Goal: Information Seeking & Learning: Learn about a topic

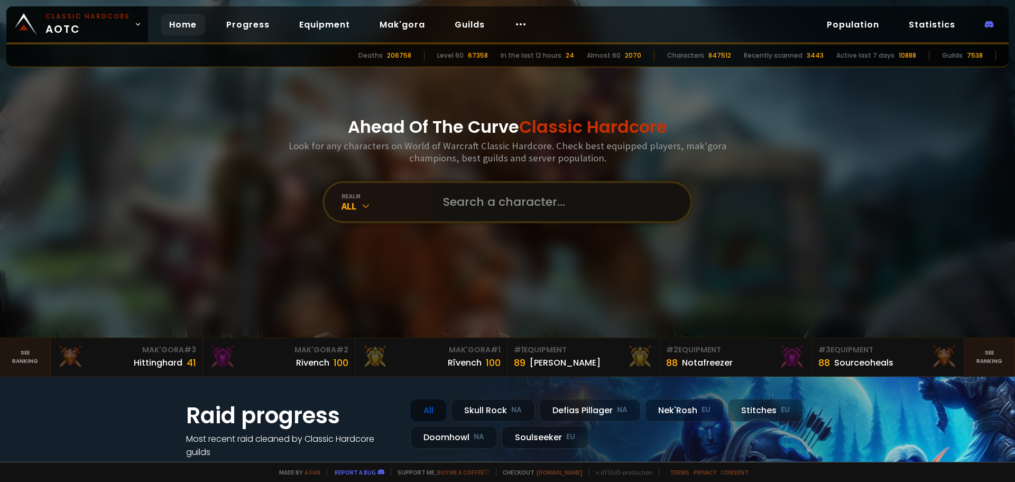
click at [476, 197] on input "text" at bounding box center [557, 202] width 241 height 38
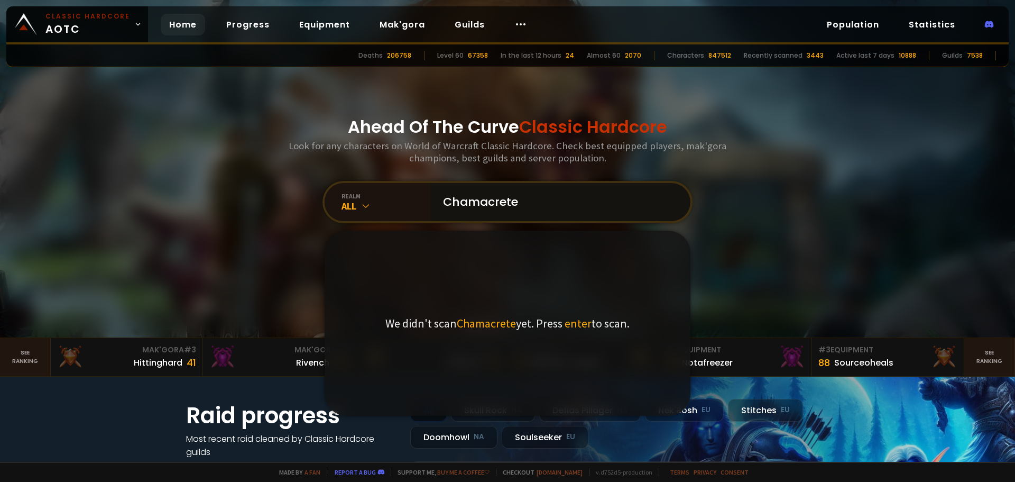
click at [483, 204] on input "Chamacrete" at bounding box center [557, 202] width 241 height 38
paste input "Ê"
type input "ChamacrÊte"
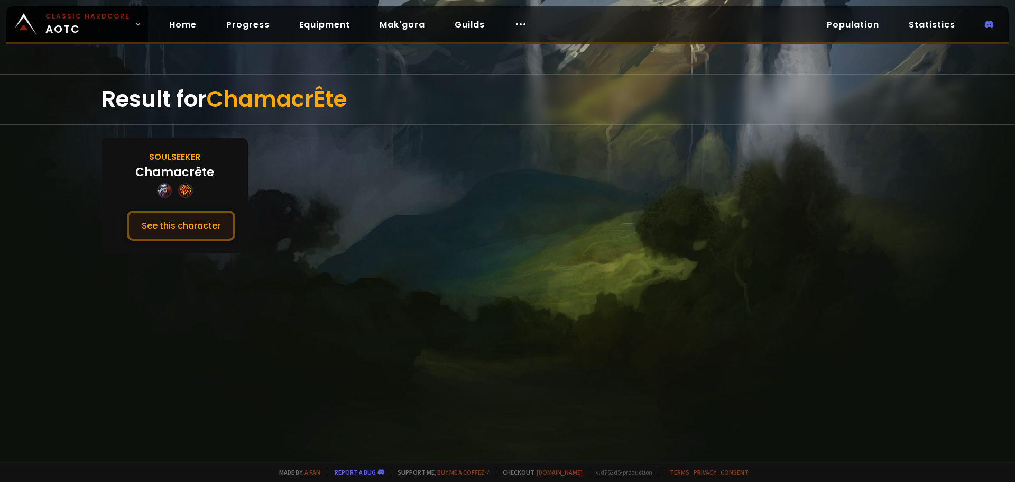
click at [213, 228] on button "See this character" at bounding box center [181, 225] width 108 height 30
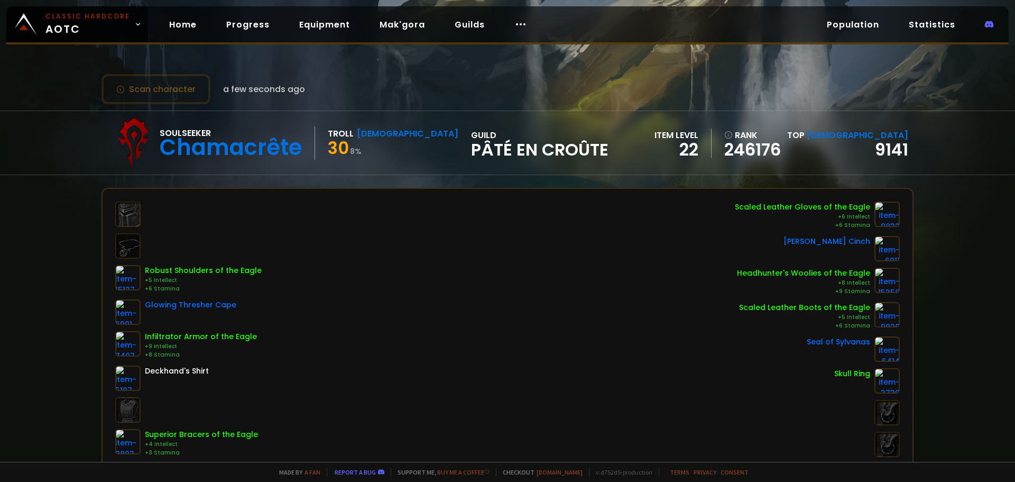
click at [474, 153] on span "Pâté en croûte" at bounding box center [539, 150] width 137 height 16
drag, startPoint x: 556, startPoint y: 153, endPoint x: 395, endPoint y: 146, distance: 160.9
click at [395, 146] on div "Soulseeker Chamacrête Troll [DEMOGRAPHIC_DATA] 30 8 % guild [PERSON_NAME] en cr…" at bounding box center [508, 142] width 812 height 63
copy div "guild [PERSON_NAME] en croûte"
click at [463, 28] on link "Guilds" at bounding box center [469, 25] width 47 height 22
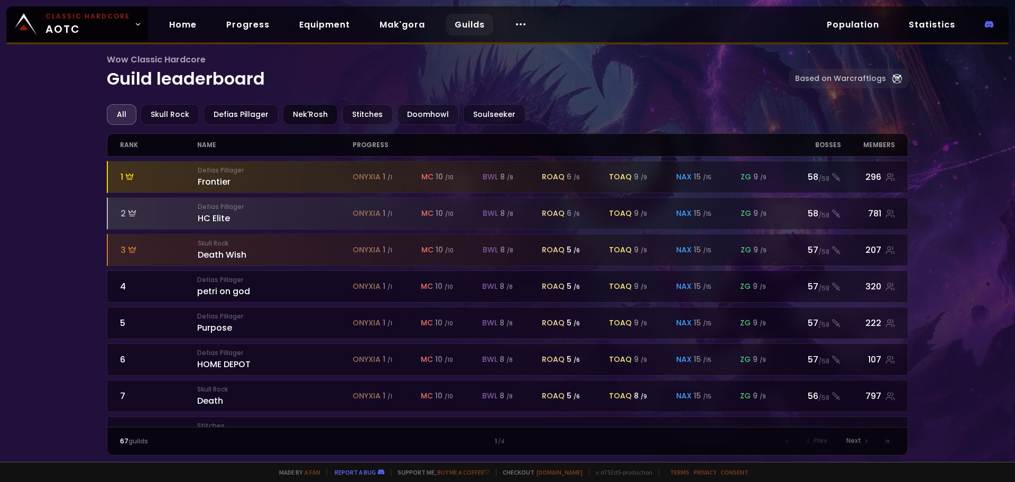
click at [317, 117] on div "Nek'Rosh" at bounding box center [310, 114] width 55 height 21
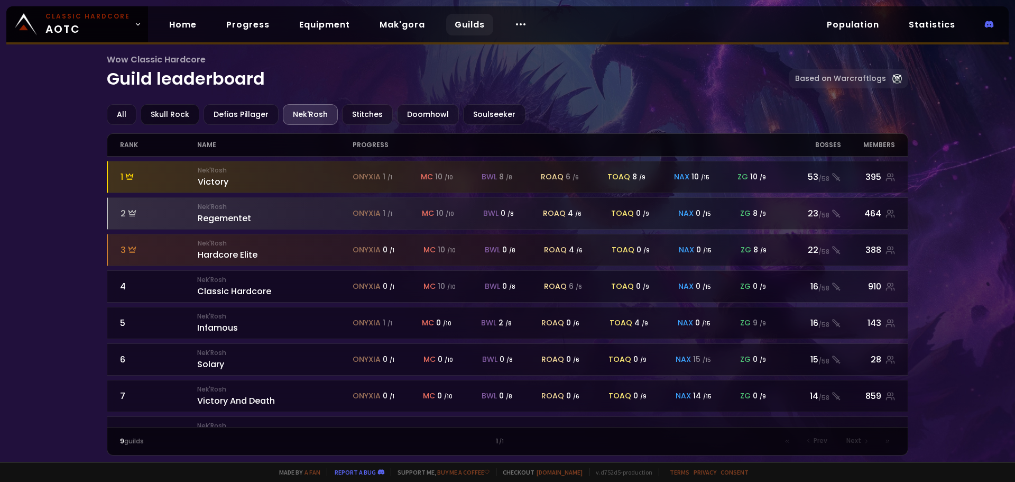
click at [179, 113] on div "Skull Rock" at bounding box center [170, 114] width 59 height 21
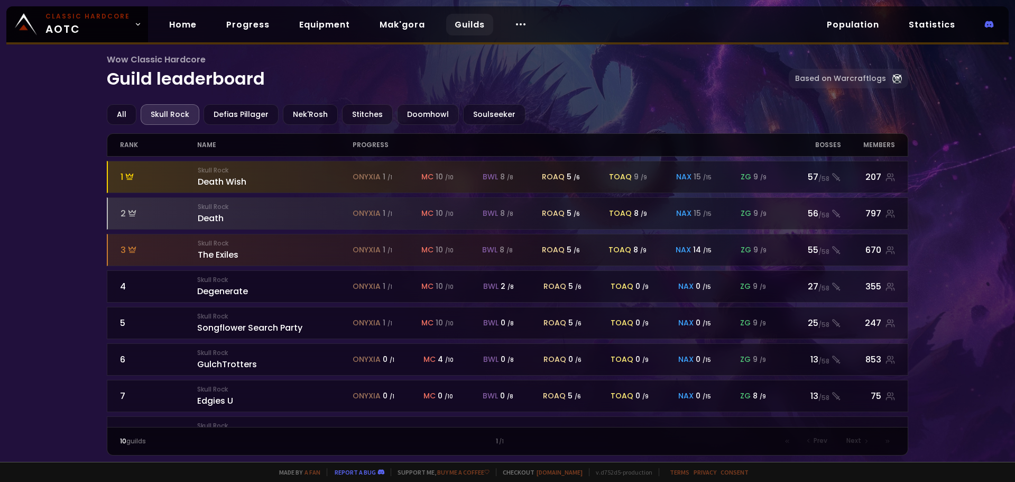
click at [480, 99] on div "Wow Classic Hardcore Guild leaderboard Based on Warcraftlogs" at bounding box center [508, 78] width 802 height 51
click at [485, 113] on div "Soulseeker" at bounding box center [494, 114] width 62 height 21
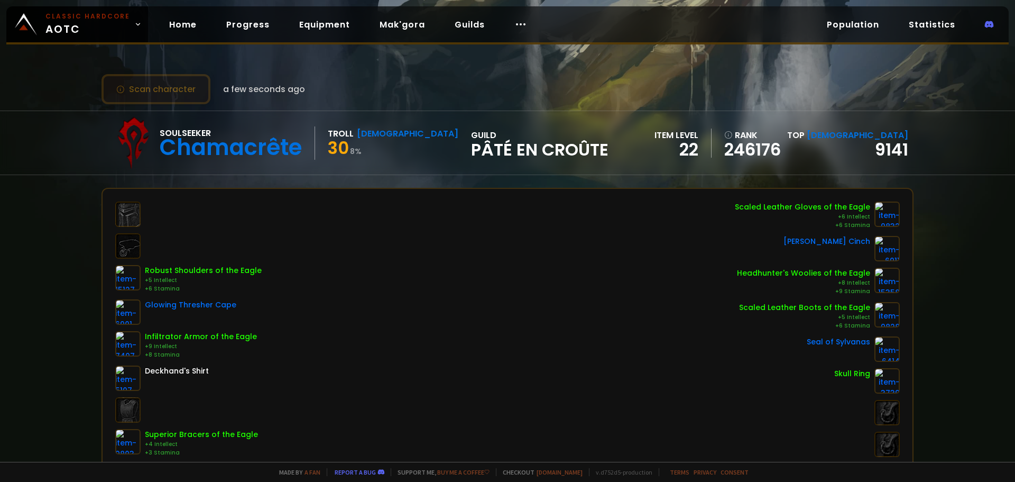
click at [153, 89] on button "Scan character" at bounding box center [156, 89] width 109 height 30
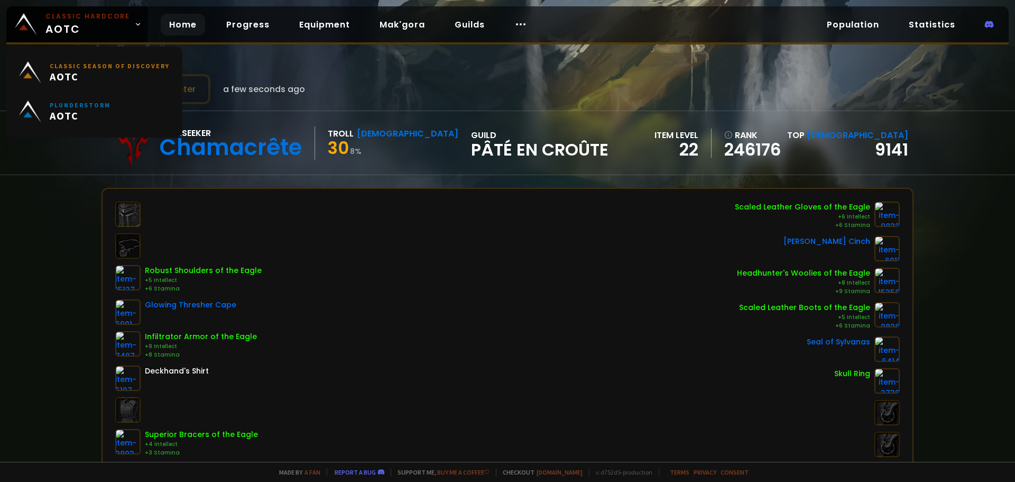
click at [172, 22] on link "Home" at bounding box center [183, 25] width 44 height 22
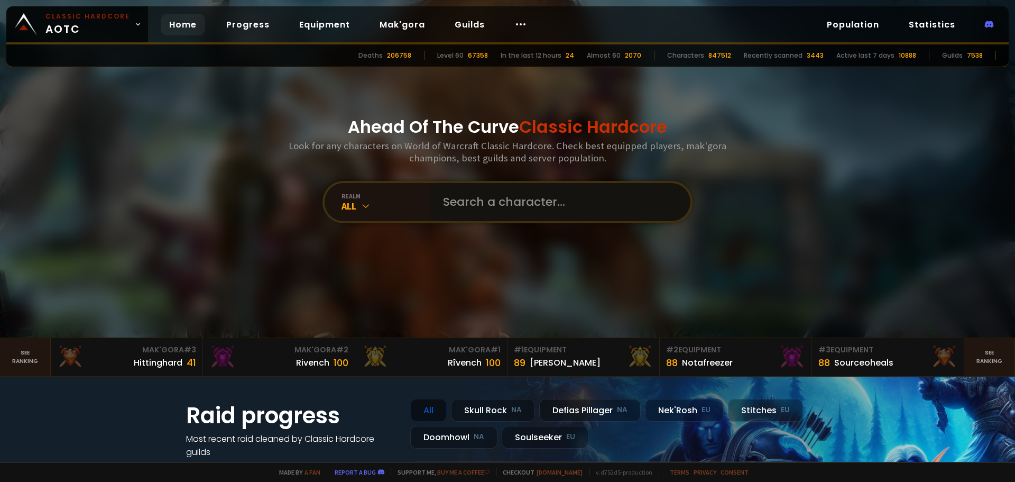
click at [505, 210] on input "text" at bounding box center [557, 202] width 241 height 38
click at [373, 207] on div "All" at bounding box center [386, 206] width 89 height 12
click at [507, 207] on input "text" at bounding box center [557, 202] width 241 height 38
paste input "guild [PERSON_NAME] en croûte"
drag, startPoint x: 475, startPoint y: 204, endPoint x: 371, endPoint y: 189, distance: 104.6
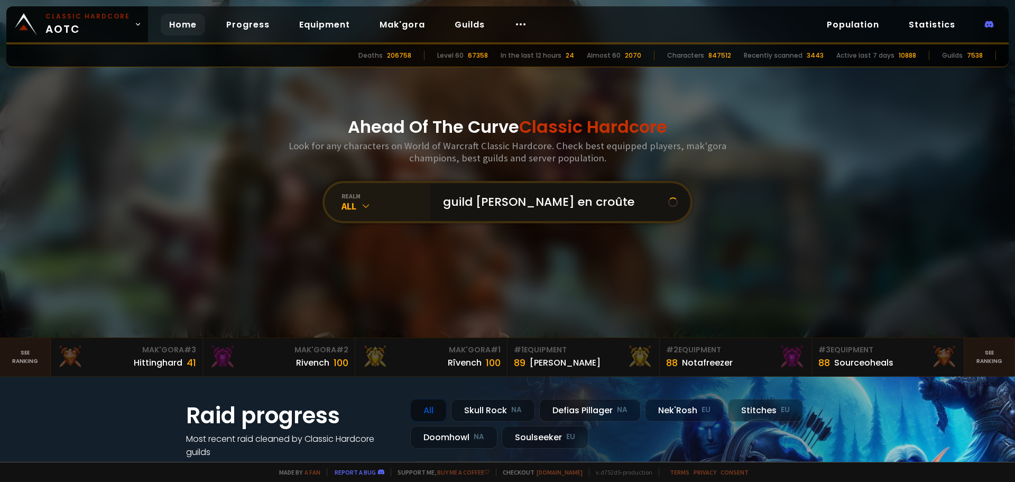
click at [371, 189] on div "realm All guild [PERSON_NAME] en croûte We didn't scan guild [PERSON_NAME] en c…" at bounding box center [507, 202] width 370 height 42
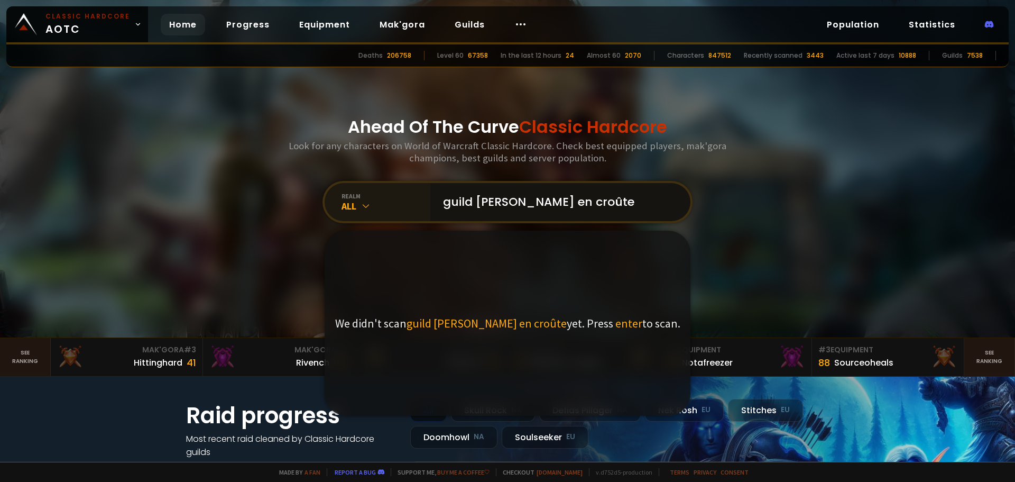
type input "Pâté en croûte"
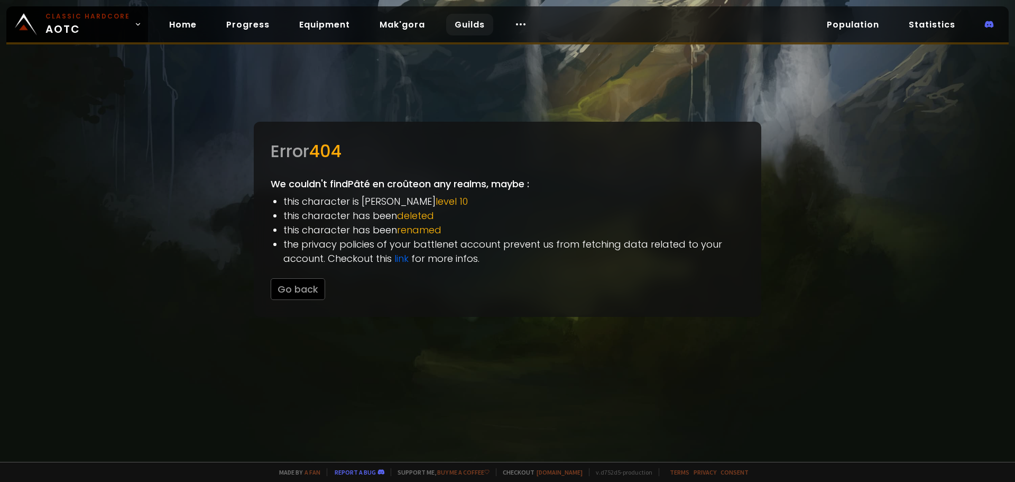
click at [463, 22] on link "Guilds" at bounding box center [469, 25] width 47 height 22
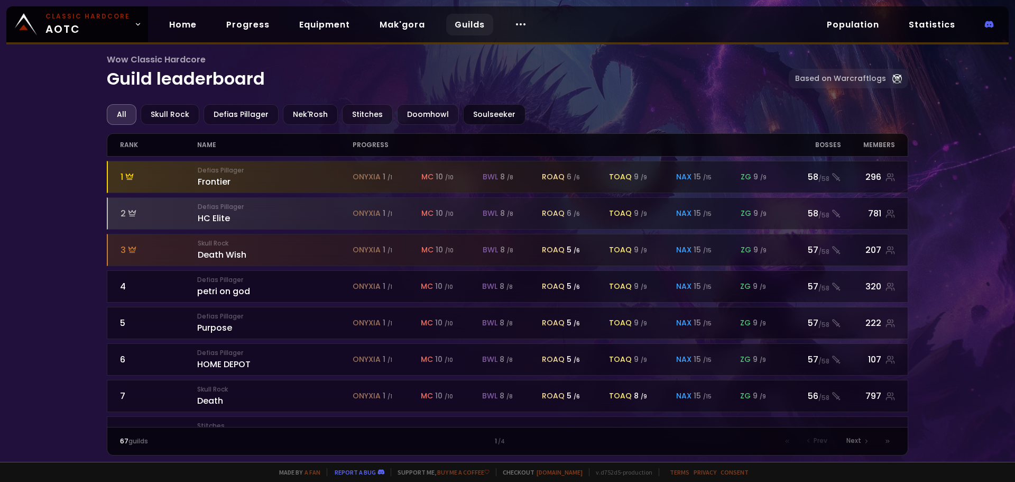
click at [474, 111] on div "Soulseeker" at bounding box center [494, 114] width 62 height 21
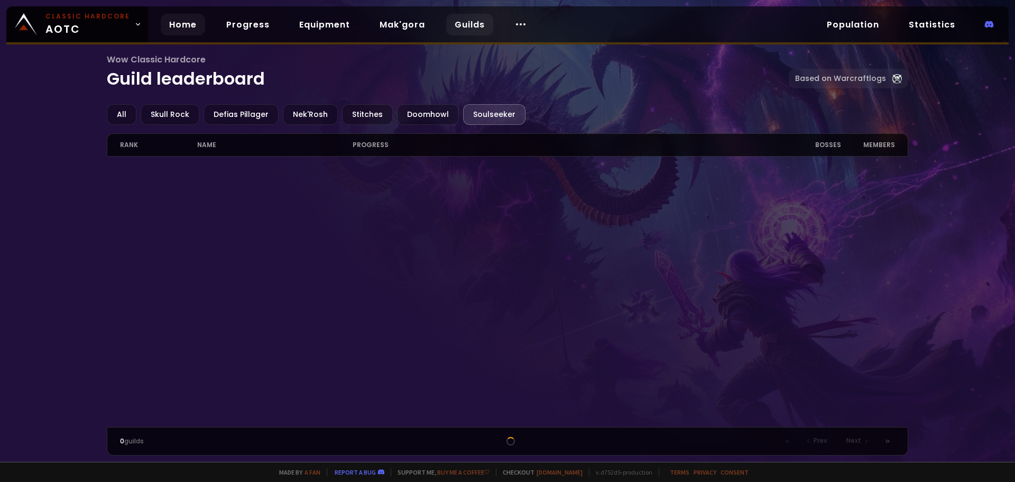
click at [201, 32] on div "Home Progress Equipment Mak'gora Guilds" at bounding box center [348, 24] width 400 height 34
click at [179, 26] on link "Home" at bounding box center [183, 25] width 44 height 22
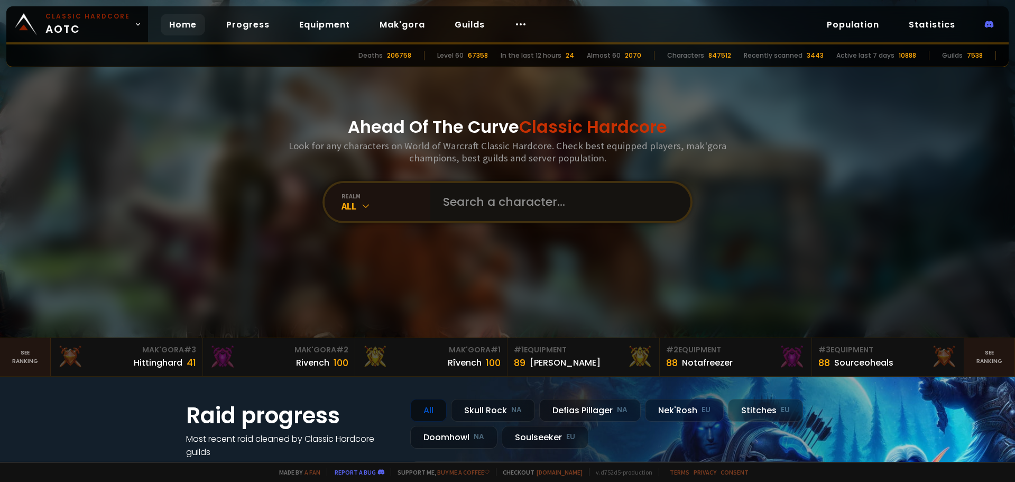
click at [464, 205] on input "text" at bounding box center [557, 202] width 241 height 38
paste input "guild [PERSON_NAME] en croûte"
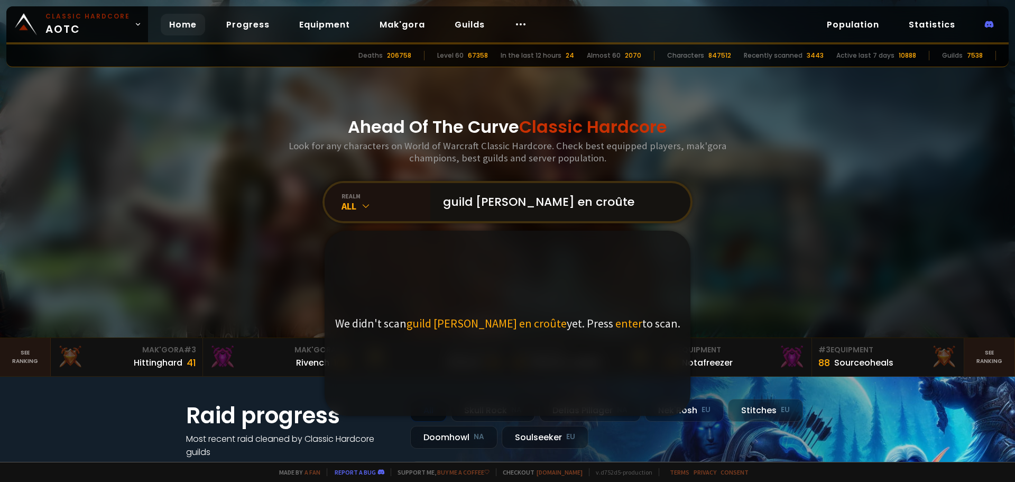
drag, startPoint x: 581, startPoint y: 199, endPoint x: 307, endPoint y: 169, distance: 275.5
click at [309, 169] on div "Ahead Of The Curve Classic Hardcore Look for any characters on World of Warcraf…" at bounding box center [507, 168] width 637 height 337
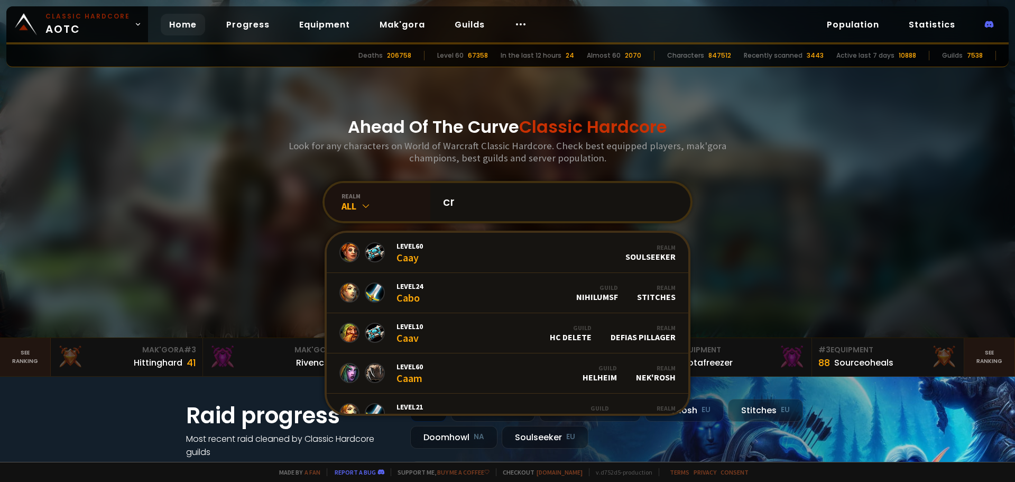
paste input "Ê"
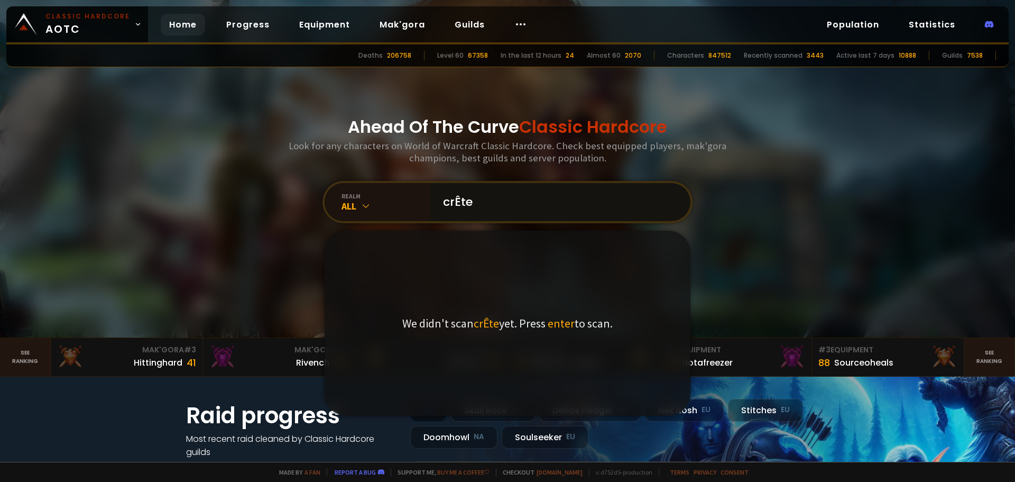
click at [486, 196] on input "crÊte" at bounding box center [557, 202] width 241 height 38
drag, startPoint x: 471, startPoint y: 199, endPoint x: 417, endPoint y: 197, distance: 53.4
click at [417, 197] on div "realm All crÊte We didn't scan crÊte yet. Press enter to scan." at bounding box center [507, 202] width 370 height 42
type input "c"
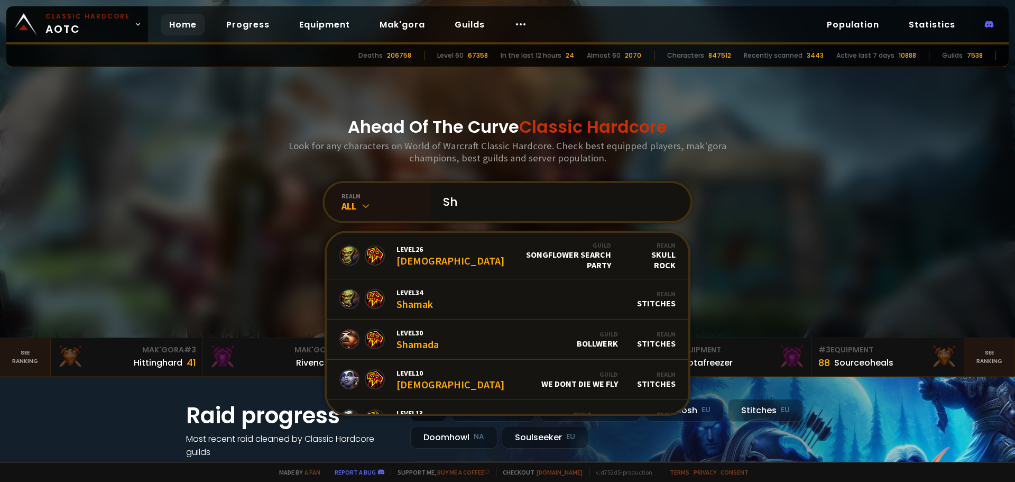
type input "S"
paste input "Ê"
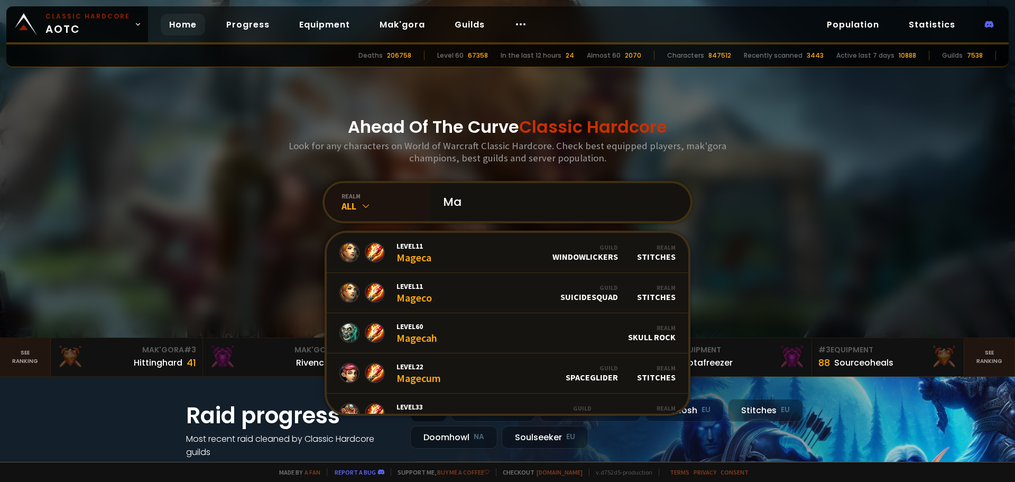
type input "M"
